Goal: Task Accomplishment & Management: Manage account settings

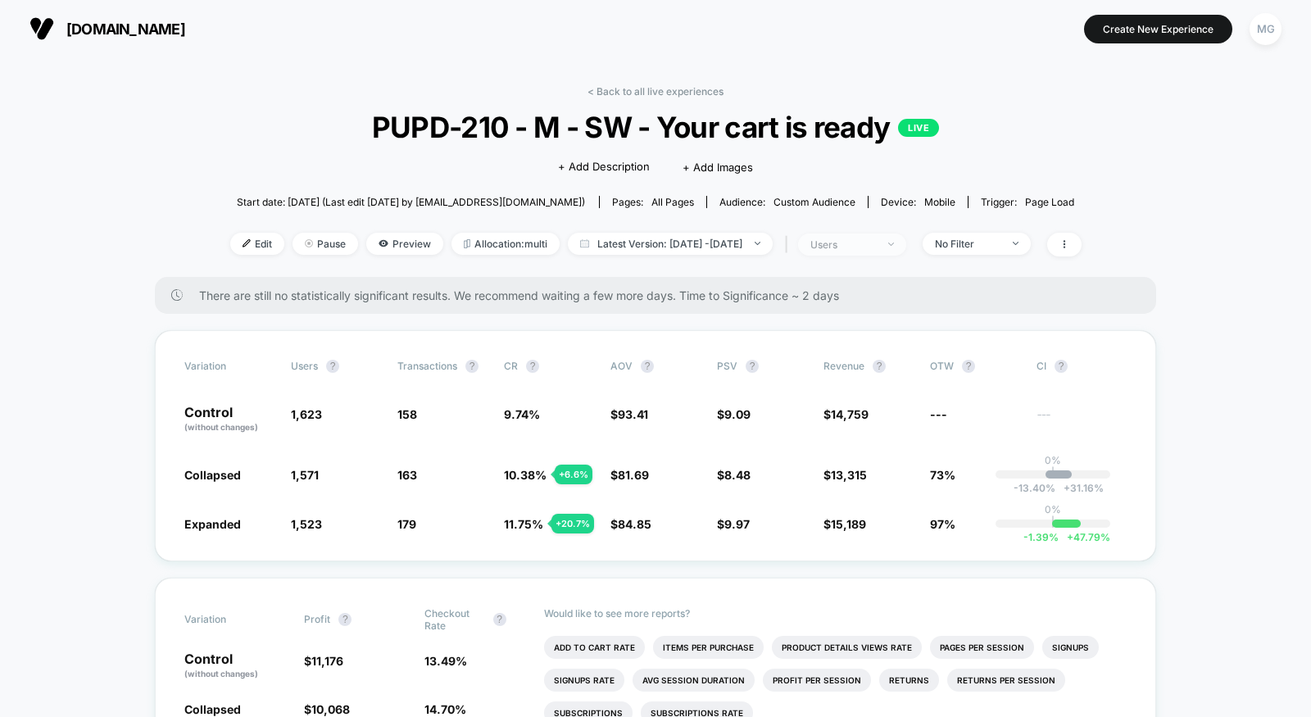
click at [870, 240] on div "users" at bounding box center [844, 244] width 66 height 12
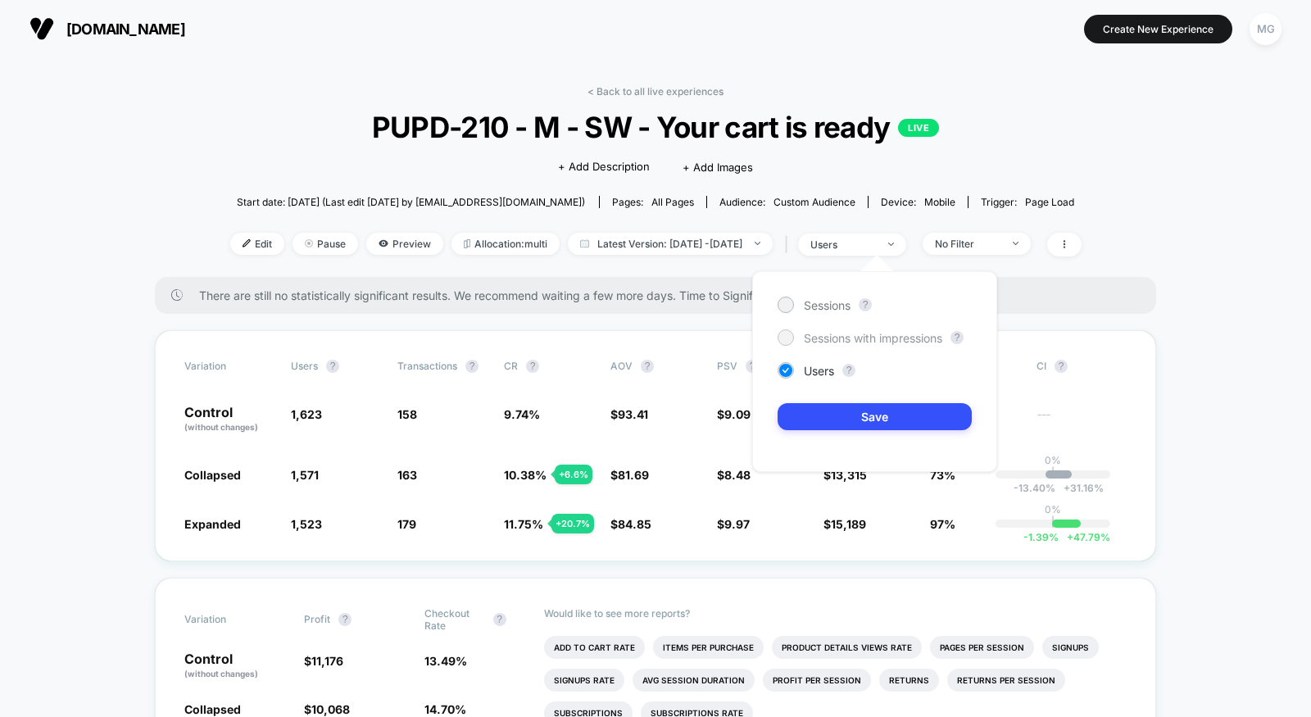
click at [864, 338] on span "Sessions with impressions" at bounding box center [873, 338] width 139 height 14
click at [856, 415] on button "Save" at bounding box center [875, 416] width 194 height 27
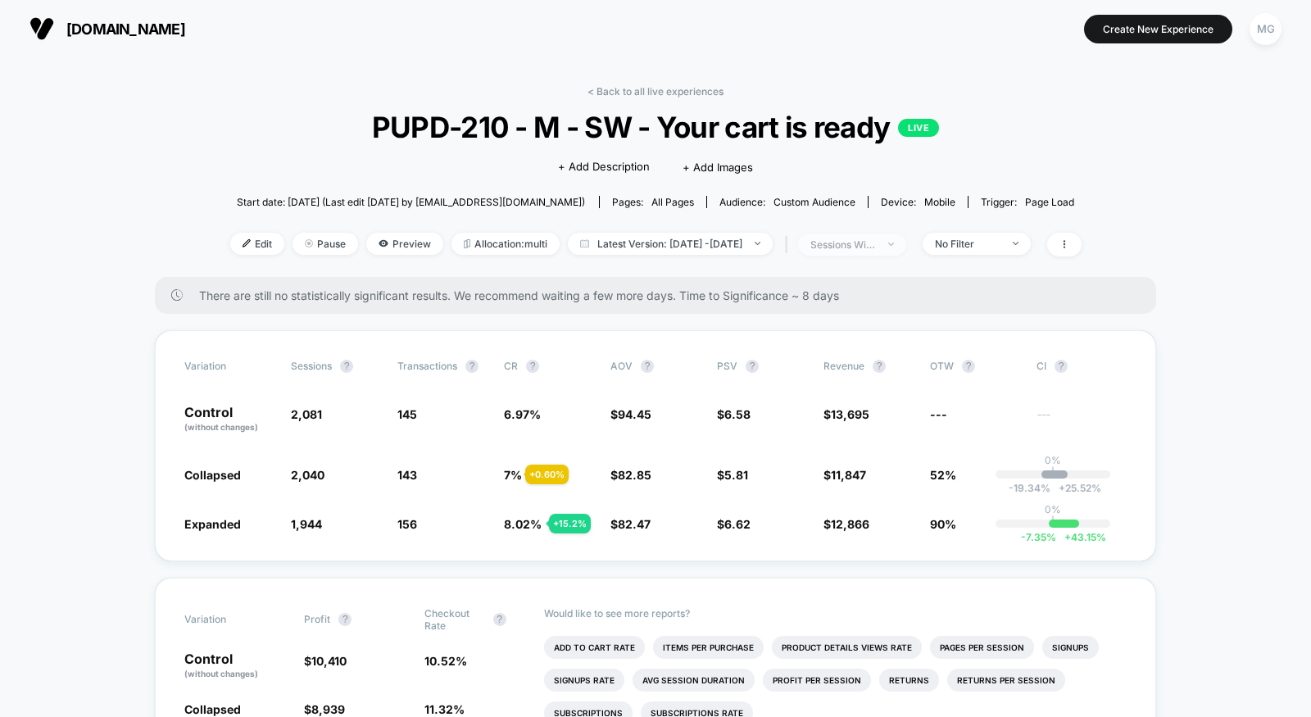
click at [852, 238] on div "sessions with impression" at bounding box center [844, 244] width 66 height 12
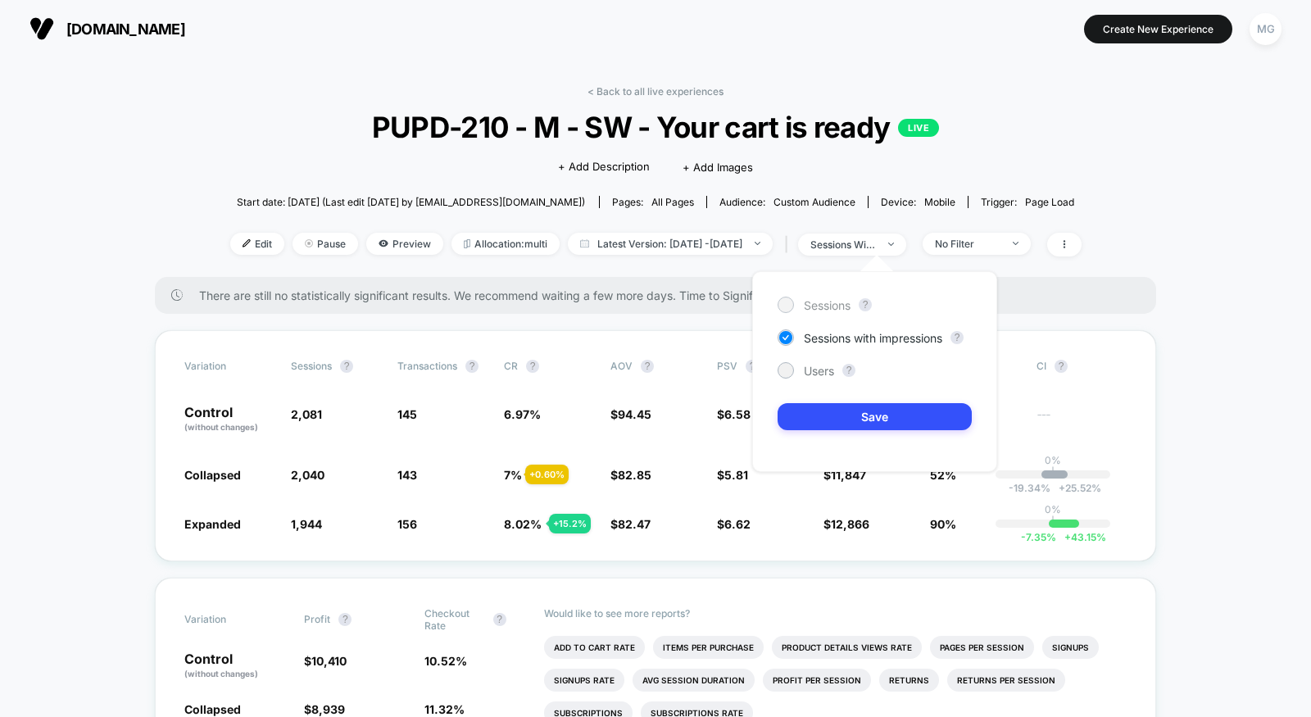
click at [814, 301] on span "Sessions" at bounding box center [827, 305] width 47 height 14
click at [829, 418] on button "Save" at bounding box center [875, 416] width 194 height 27
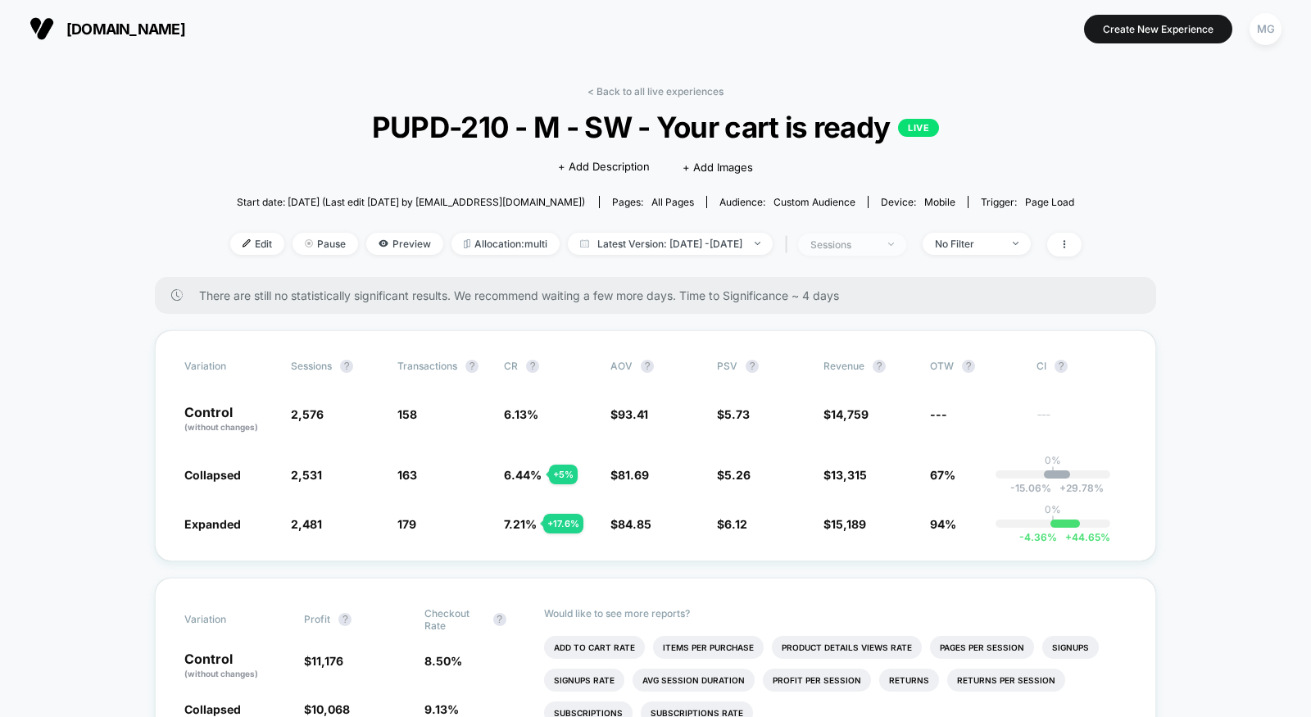
click at [876, 243] on div "sessions" at bounding box center [844, 244] width 66 height 12
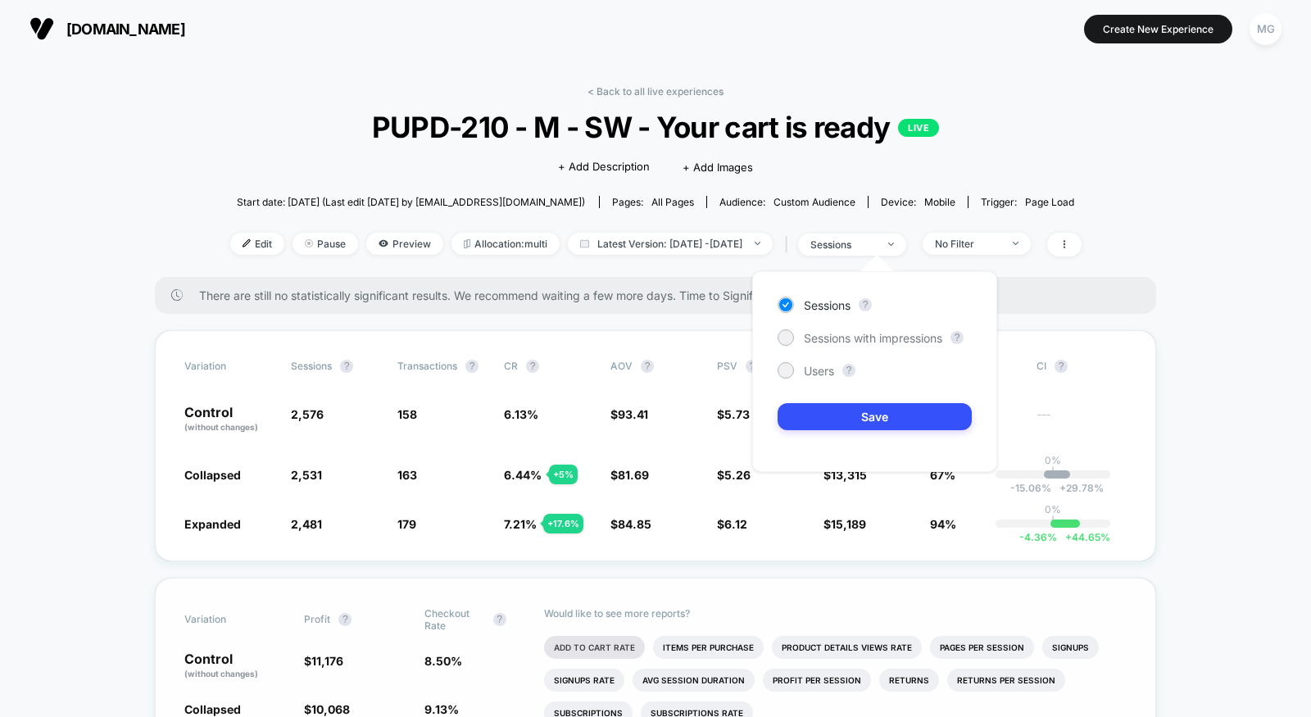
click at [564, 643] on li "Add To Cart Rate" at bounding box center [594, 647] width 101 height 23
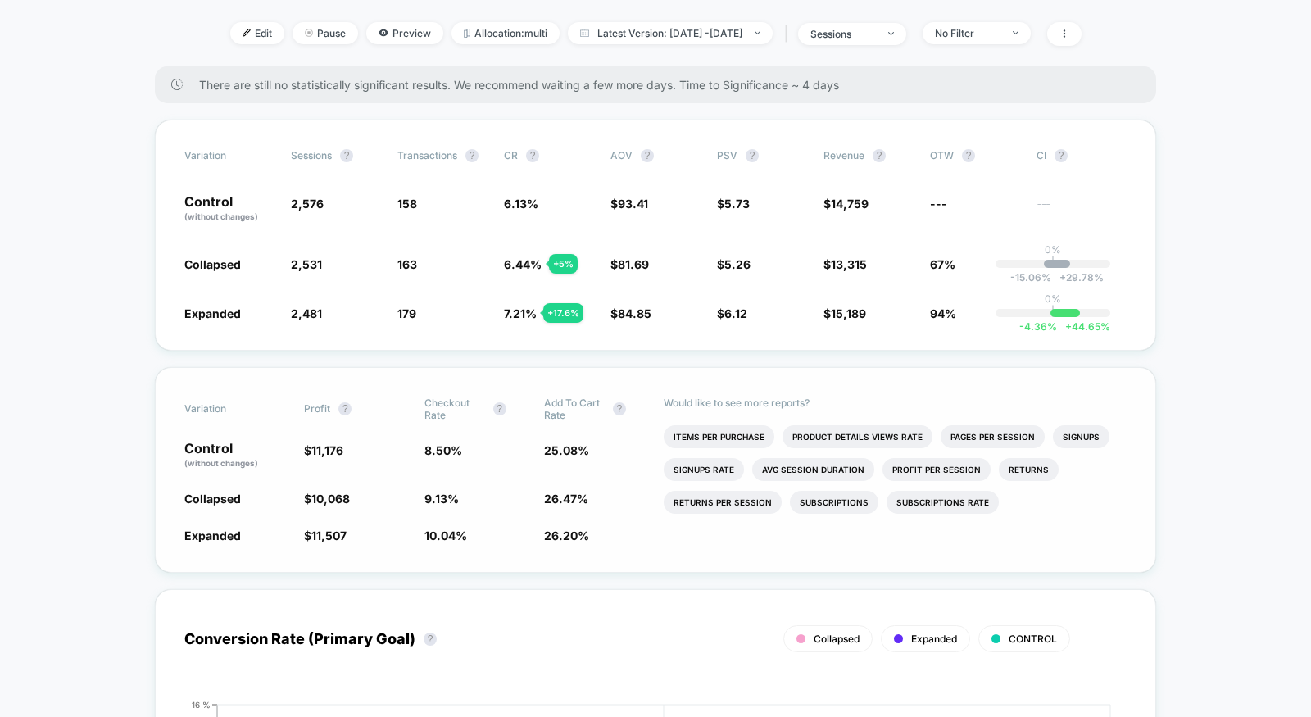
scroll to position [218, 0]
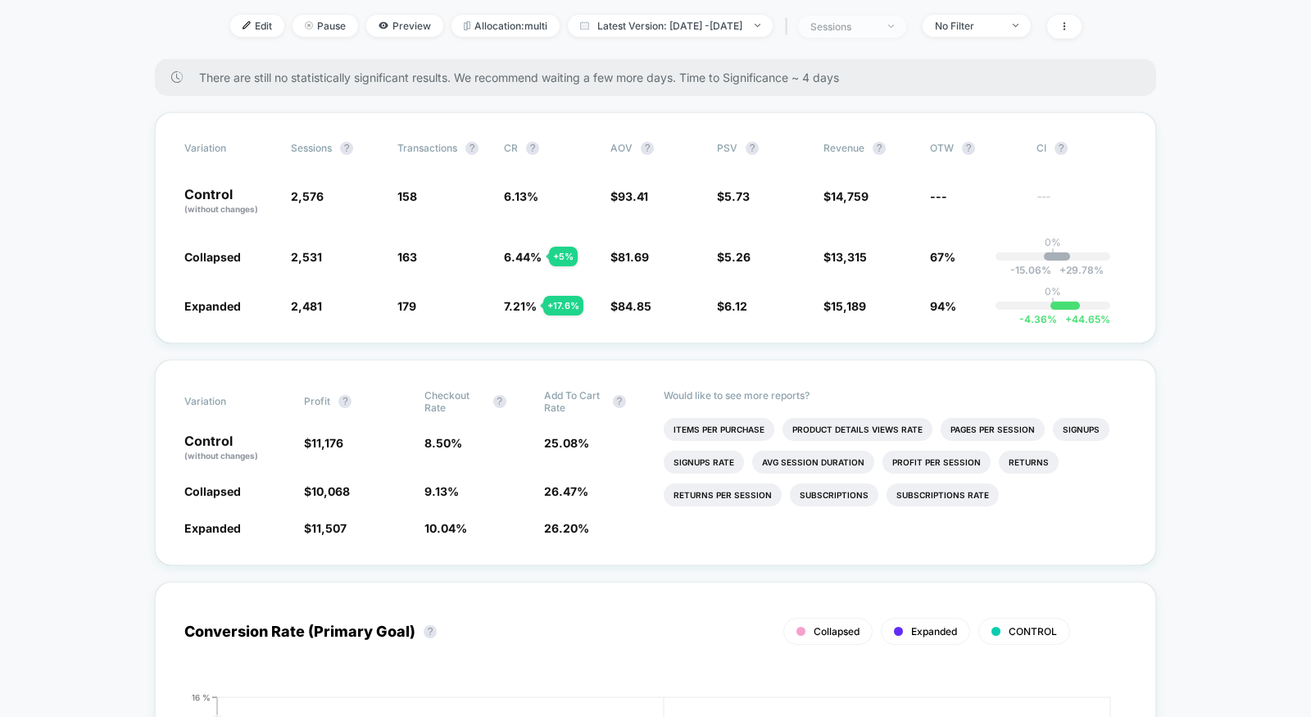
click at [876, 28] on div "sessions" at bounding box center [844, 26] width 66 height 12
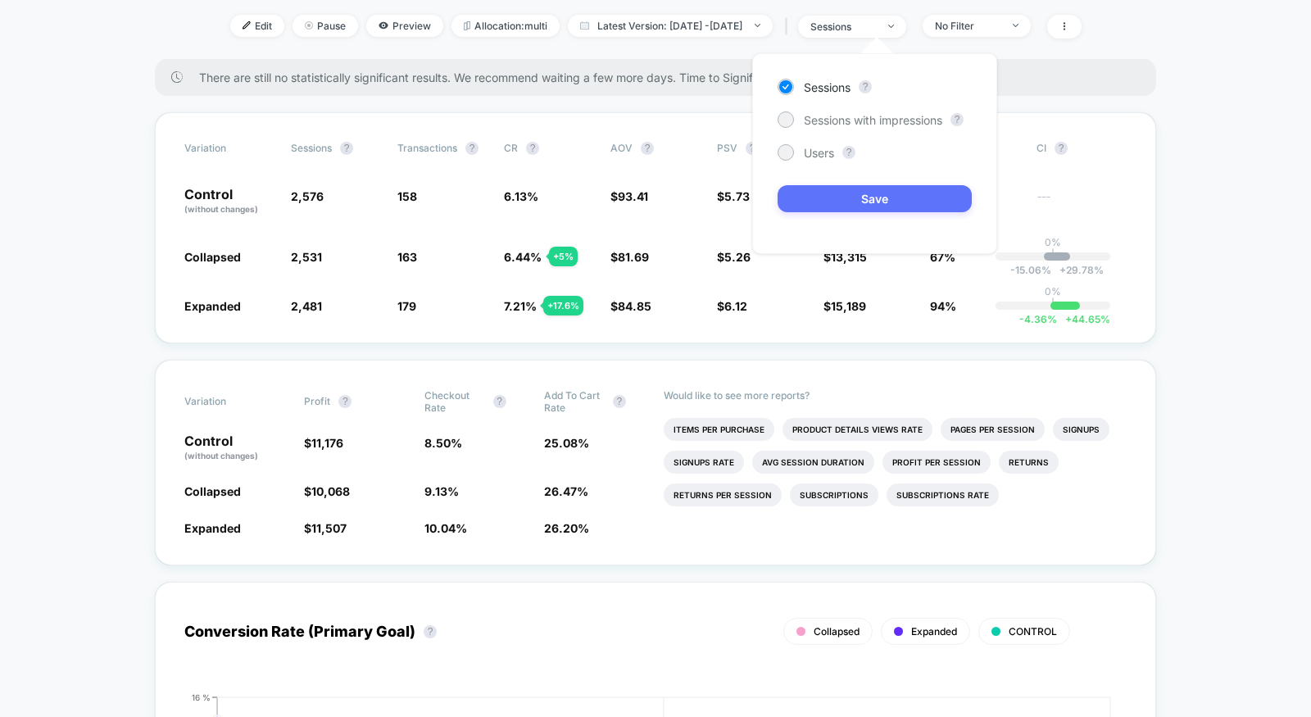
drag, startPoint x: 822, startPoint y: 150, endPoint x: 833, endPoint y: 195, distance: 46.3
click at [822, 151] on span "Users" at bounding box center [819, 153] width 30 height 14
click at [833, 199] on button "Save" at bounding box center [875, 198] width 194 height 27
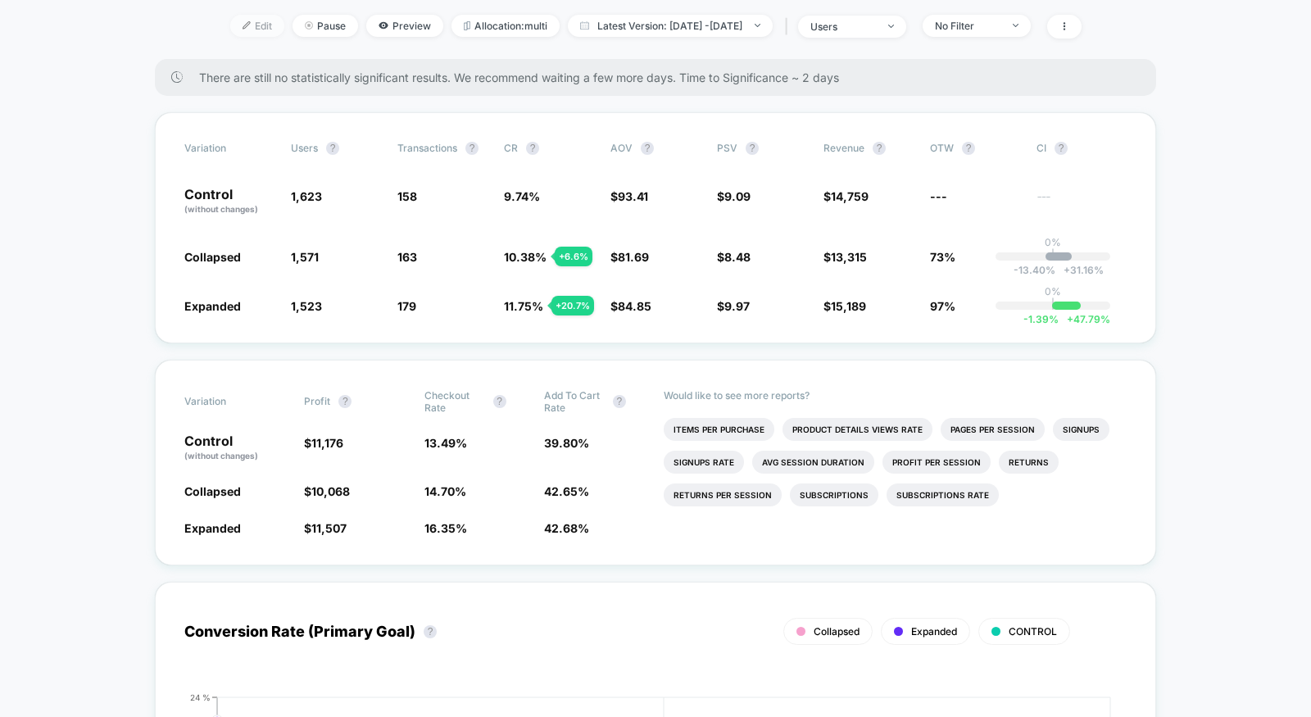
click at [235, 23] on span "Edit" at bounding box center [257, 26] width 54 height 22
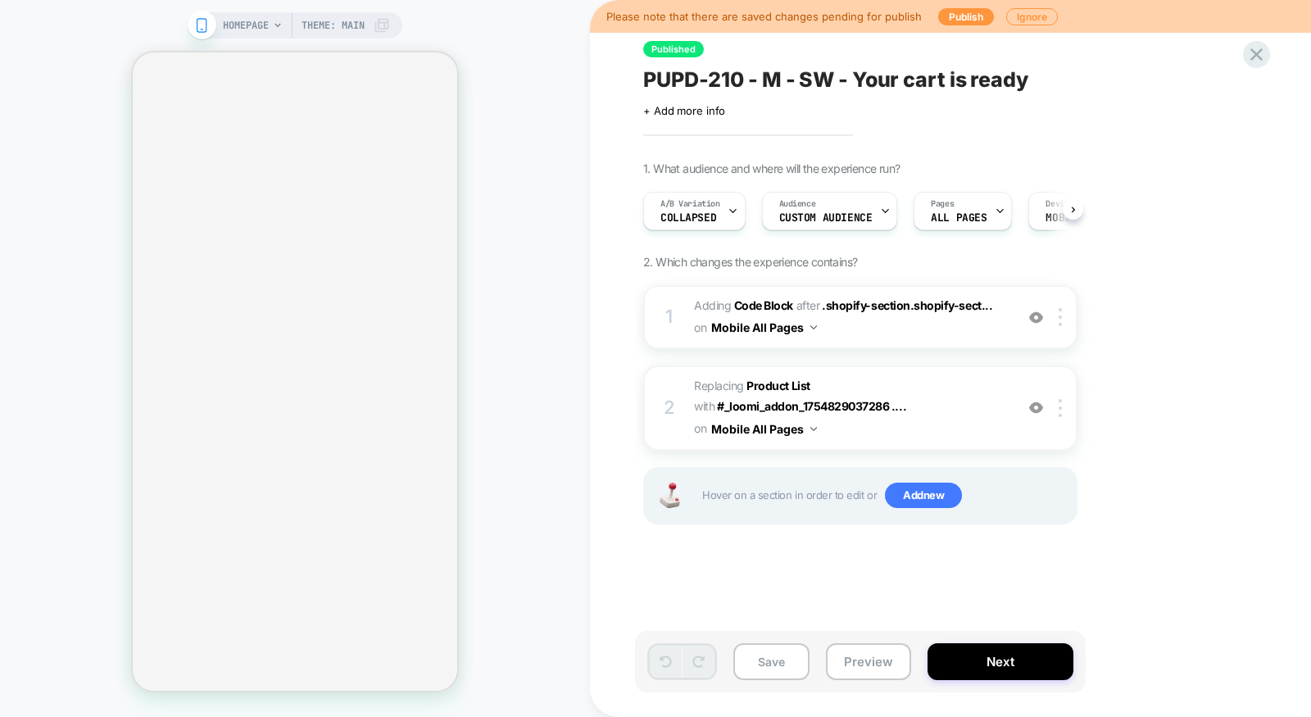
scroll to position [0, 1]
click at [967, 657] on button "Next" at bounding box center [1001, 661] width 146 height 37
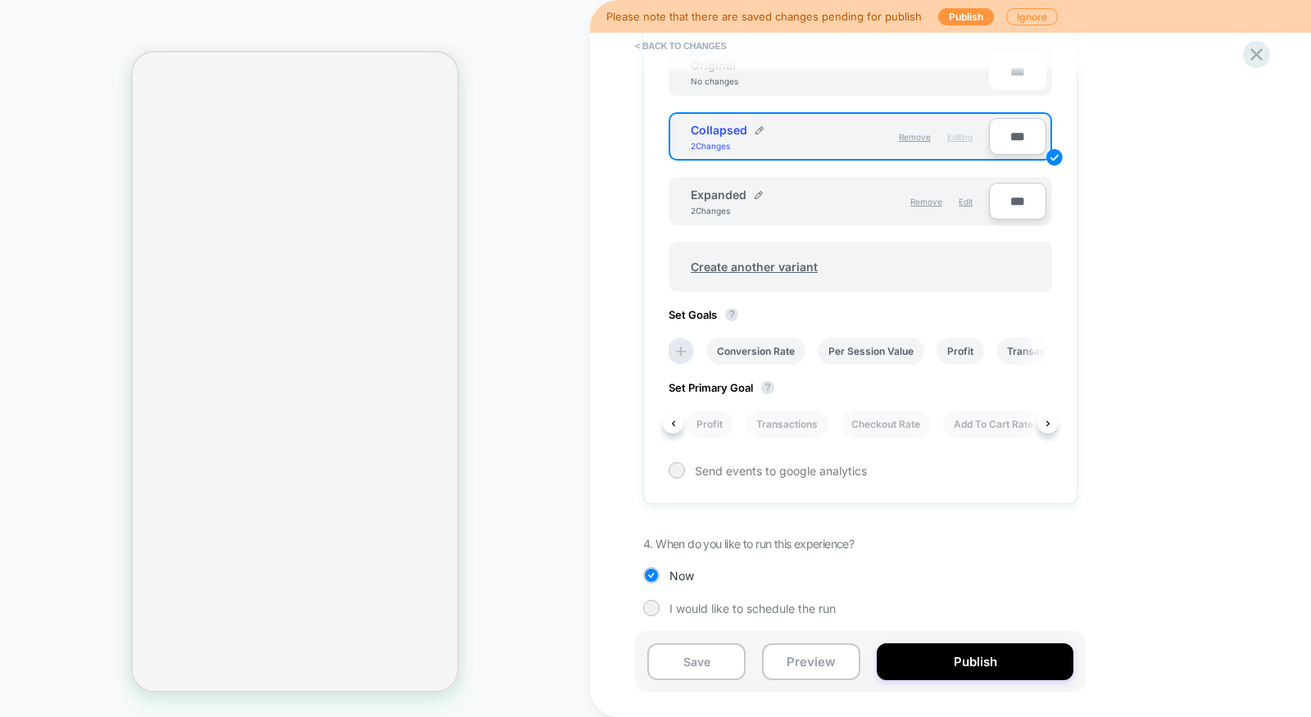
scroll to position [0, 251]
click at [870, 425] on li "Checkout Rate" at bounding box center [849, 424] width 90 height 27
click at [694, 659] on button "Save" at bounding box center [696, 661] width 98 height 37
click at [1267, 53] on icon at bounding box center [1257, 54] width 22 height 22
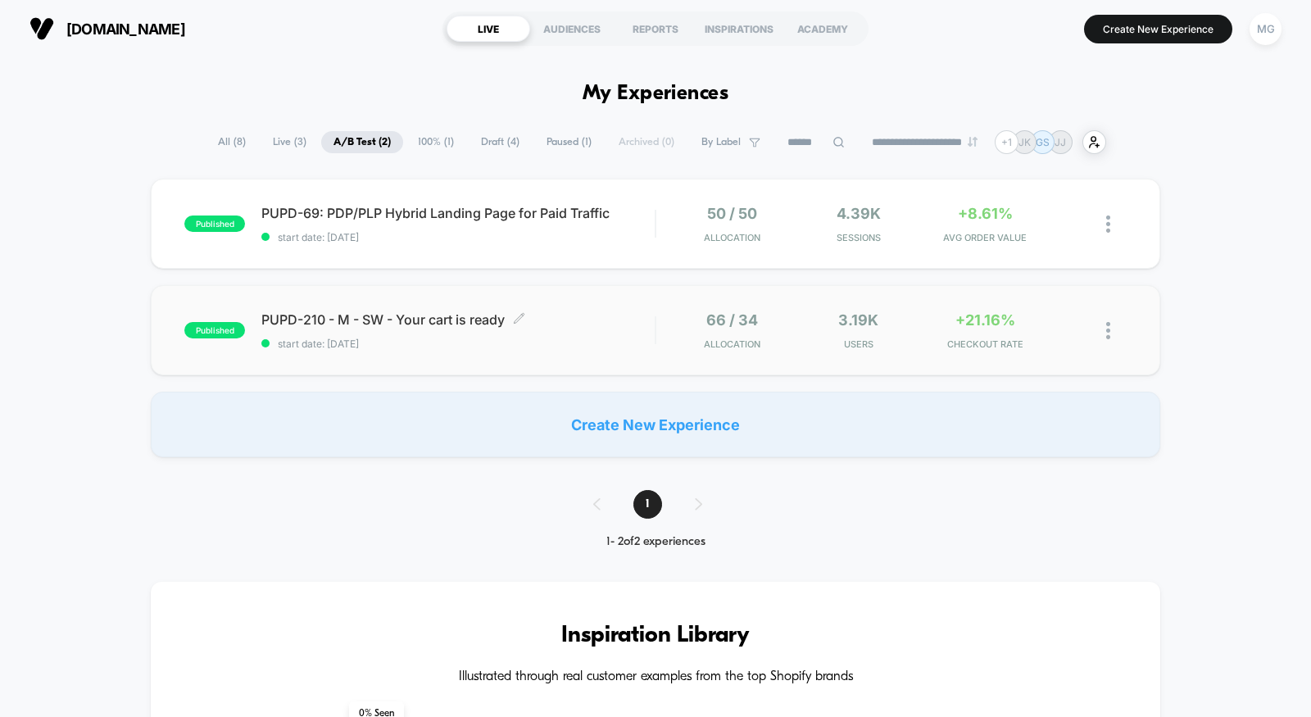
click at [591, 339] on span "start date: [DATE]" at bounding box center [457, 344] width 393 height 12
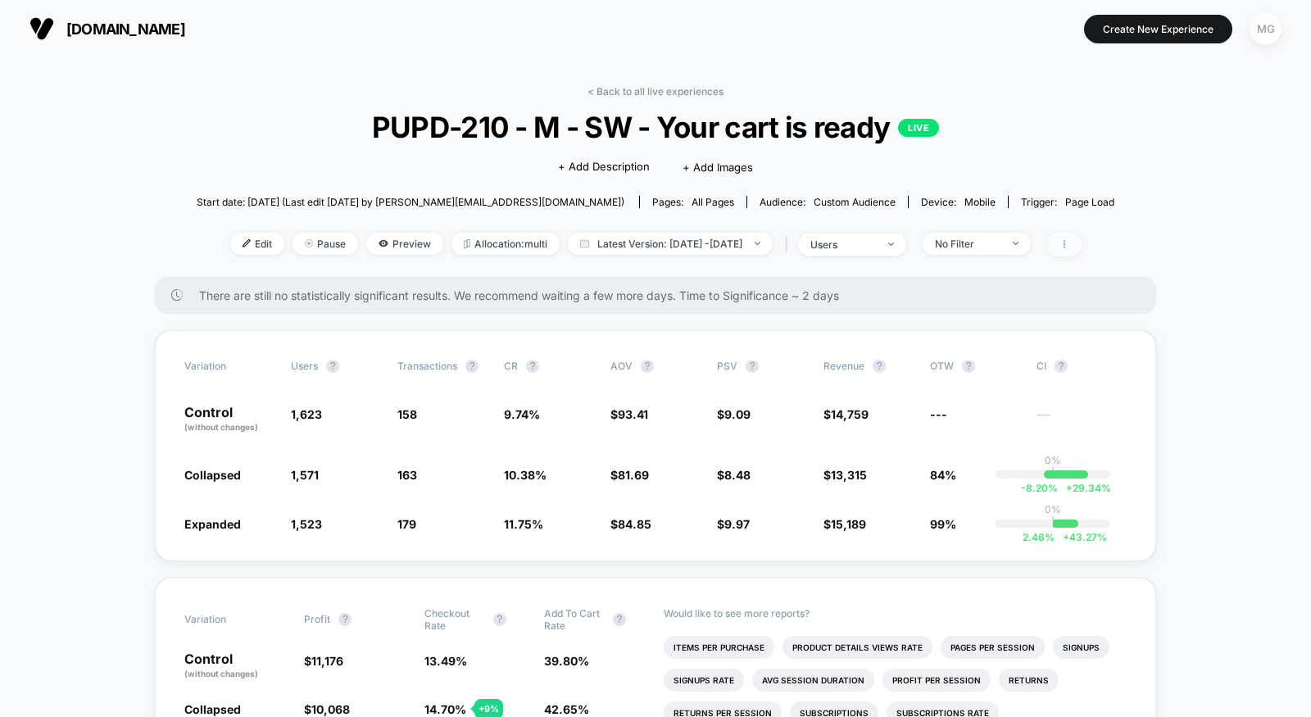
click at [1082, 239] on span at bounding box center [1064, 245] width 34 height 24
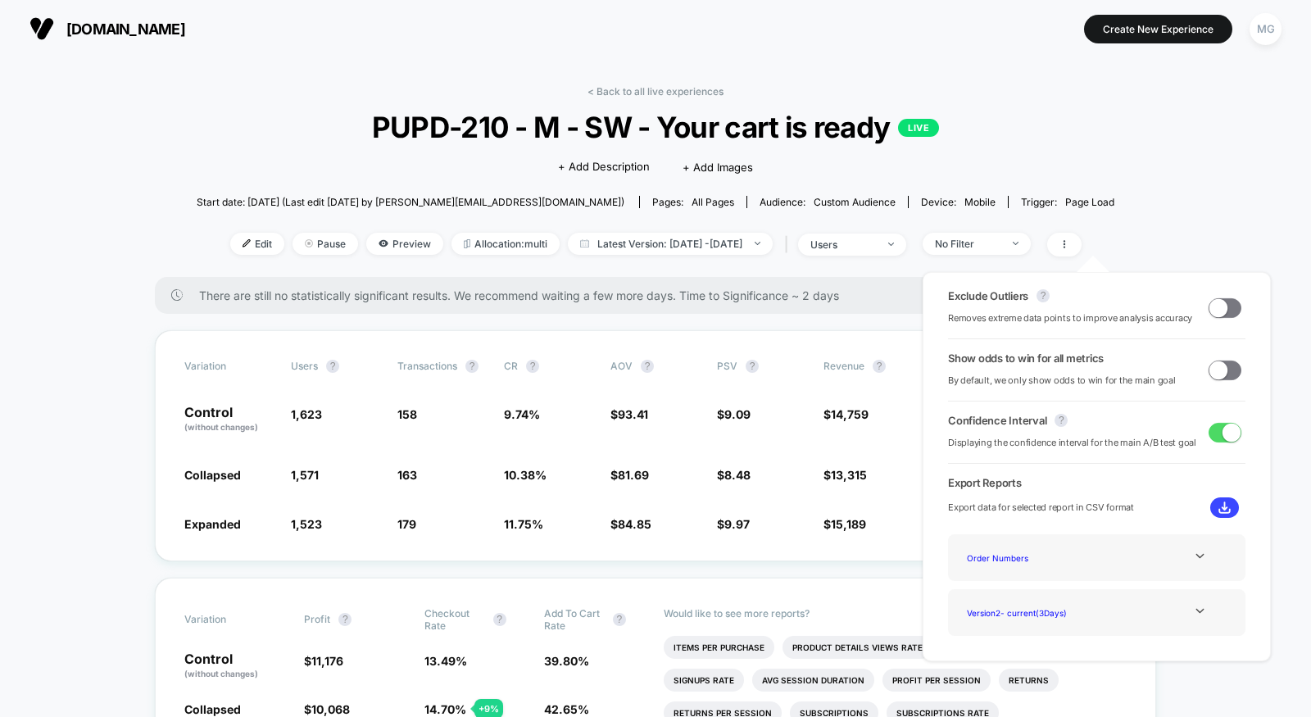
click at [1225, 311] on span at bounding box center [1225, 308] width 33 height 20
click at [802, 503] on div "Variation users ? Transactions ? CR ? AOV ? PSV ? Revenue ? OTW ? CI ? Control …" at bounding box center [655, 445] width 1001 height 231
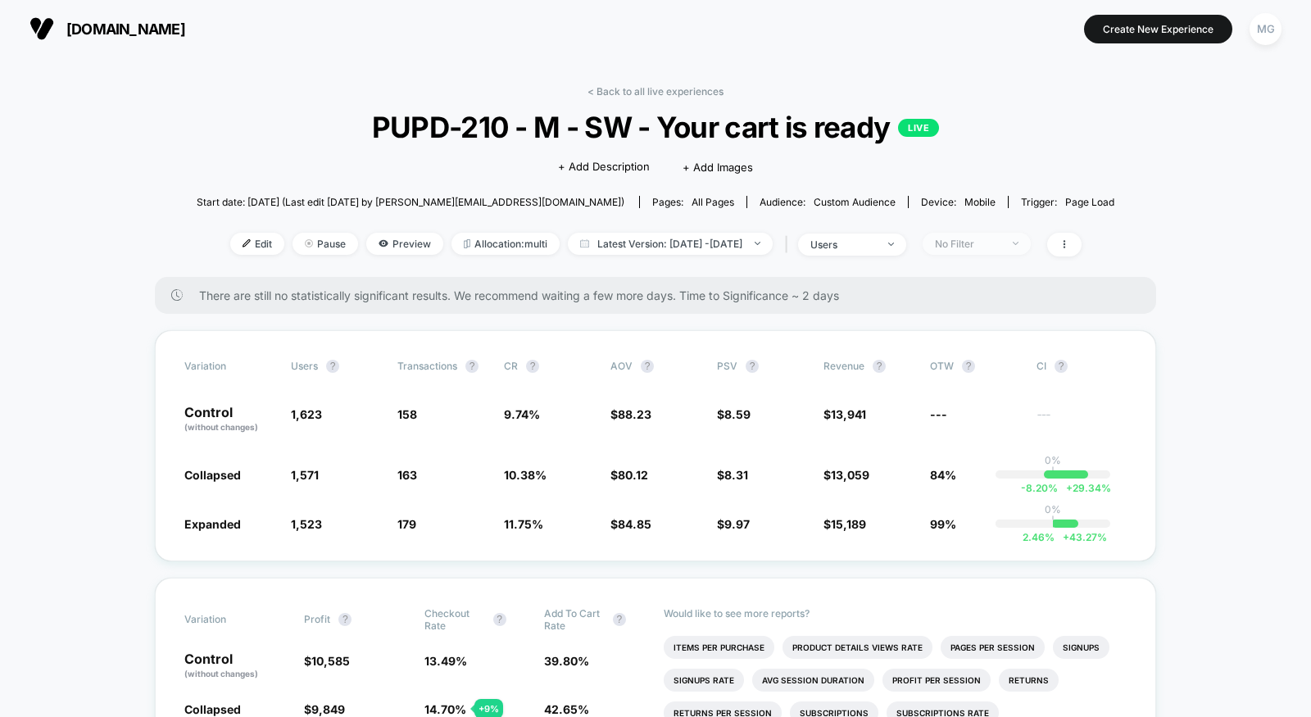
click at [1031, 243] on span "No Filter" at bounding box center [977, 244] width 108 height 22
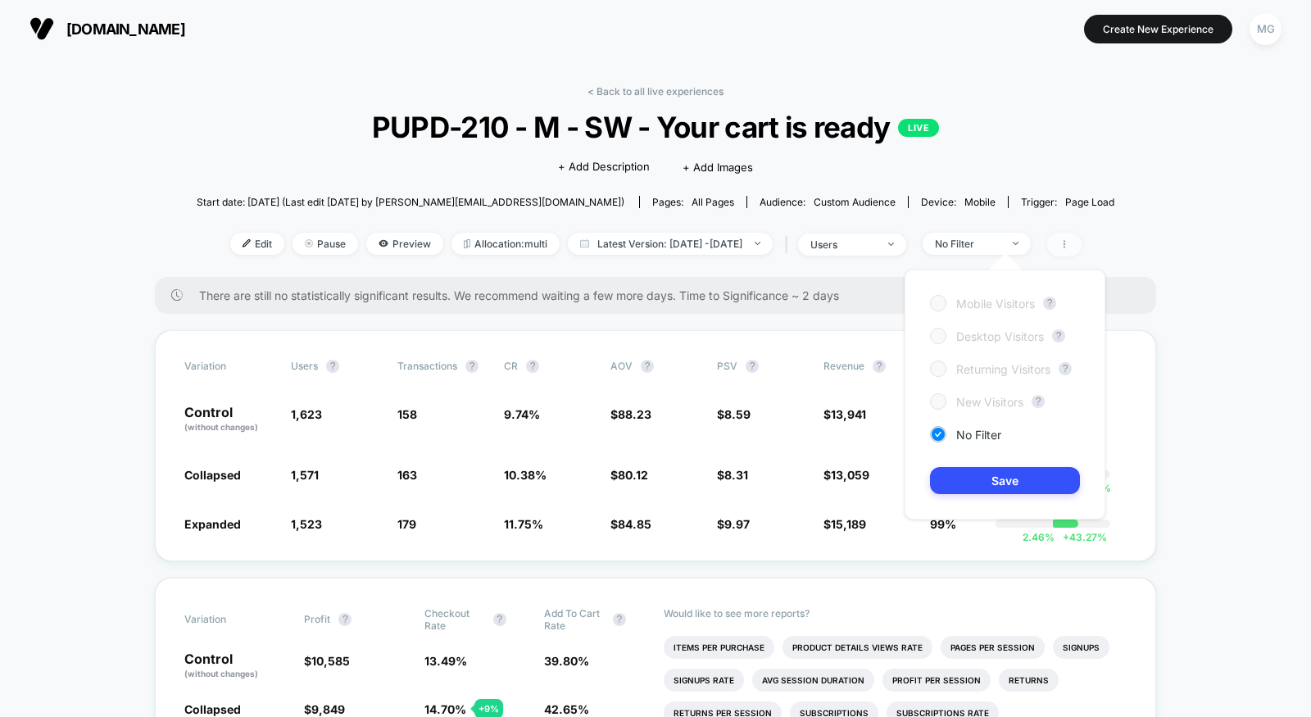
click at [1082, 250] on span at bounding box center [1064, 245] width 34 height 24
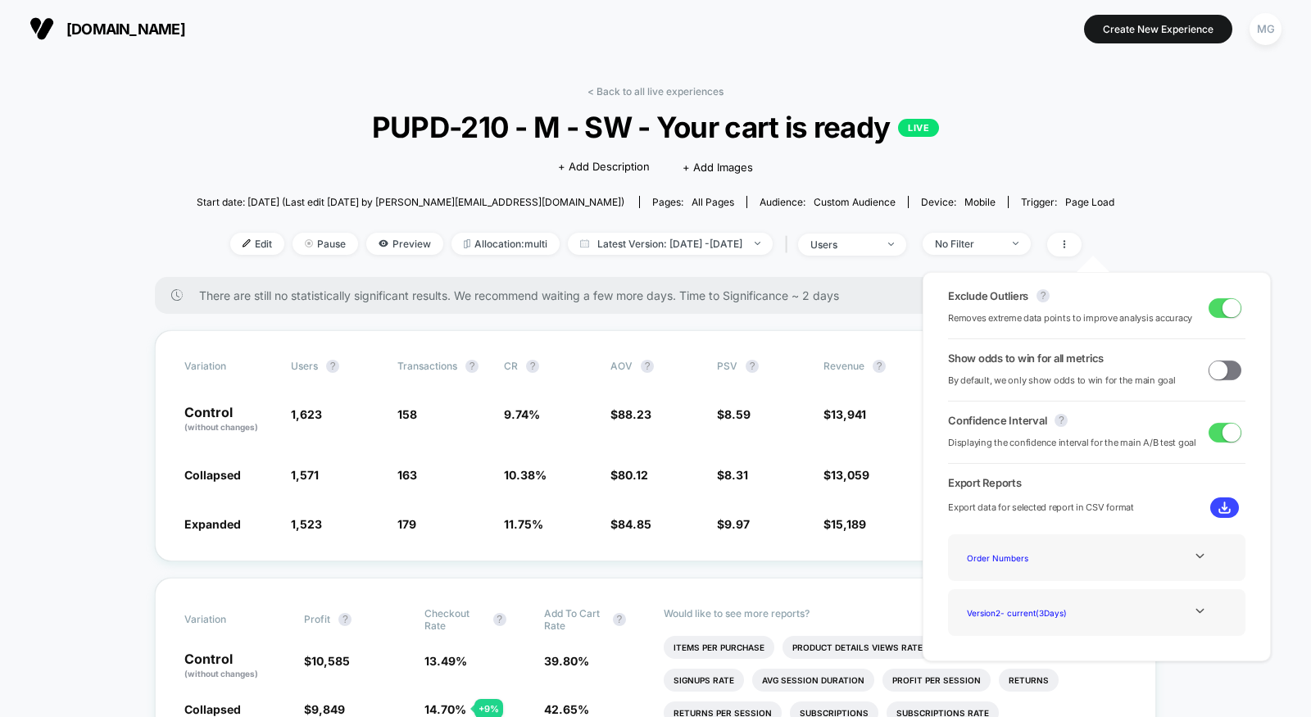
click at [1210, 368] on span at bounding box center [1219, 370] width 18 height 18
click at [729, 474] on span "8.31 ( 40 % )" at bounding box center [753, 475] width 59 height 14
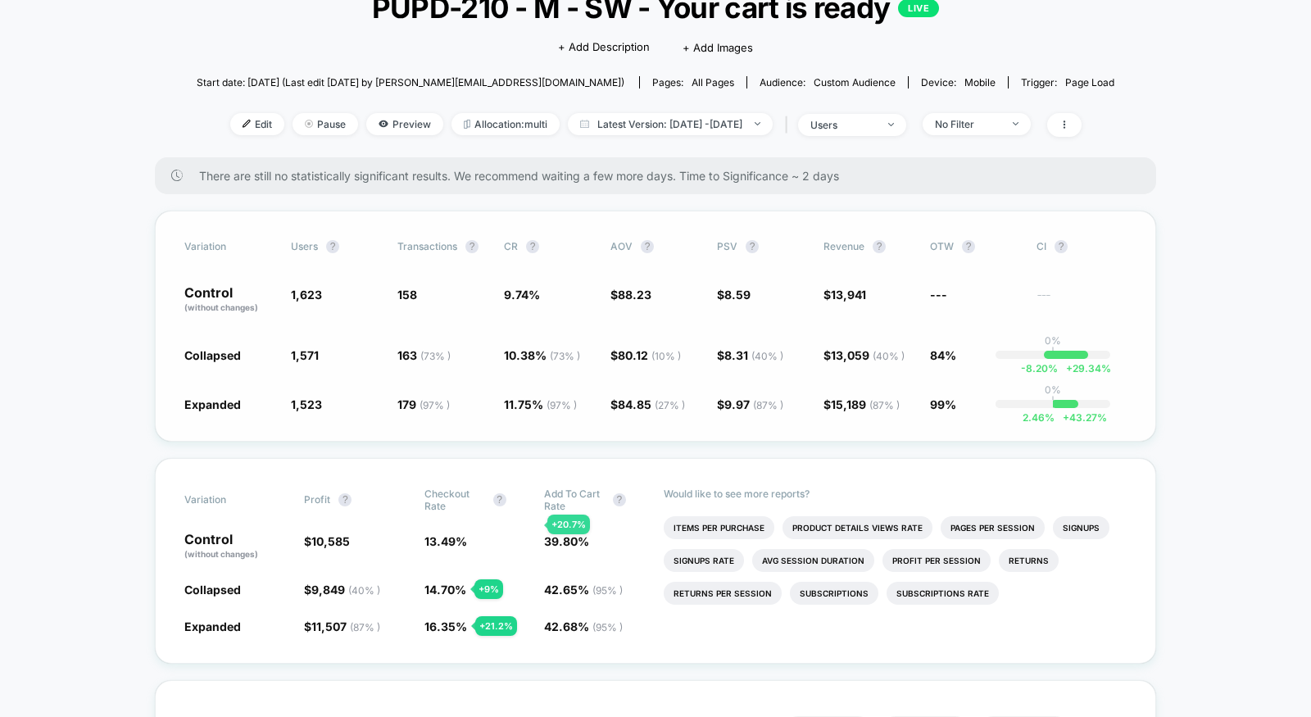
scroll to position [121, 0]
